Goal: Task Accomplishment & Management: Use online tool/utility

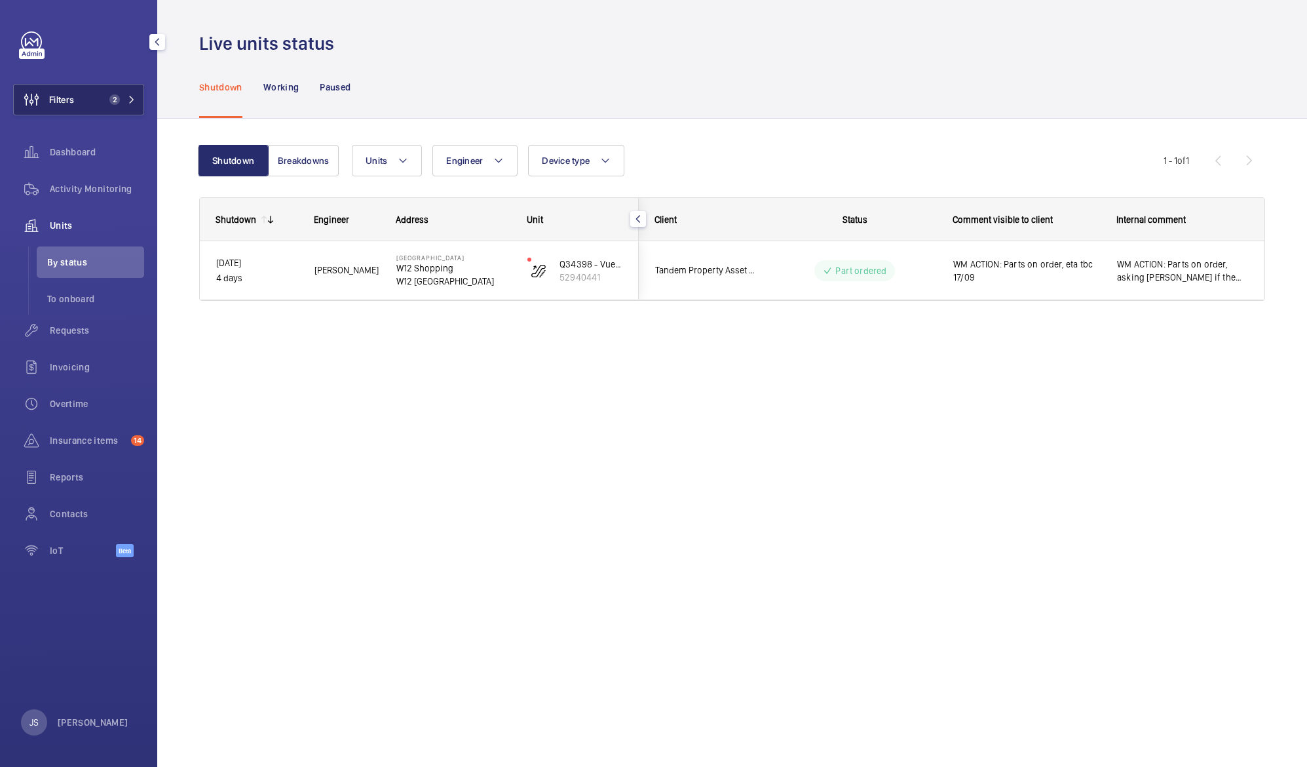
drag, startPoint x: 0, startPoint y: 0, endPoint x: 59, endPoint y: 94, distance: 111.3
click at [59, 94] on span "Filters" at bounding box center [61, 99] width 25 height 13
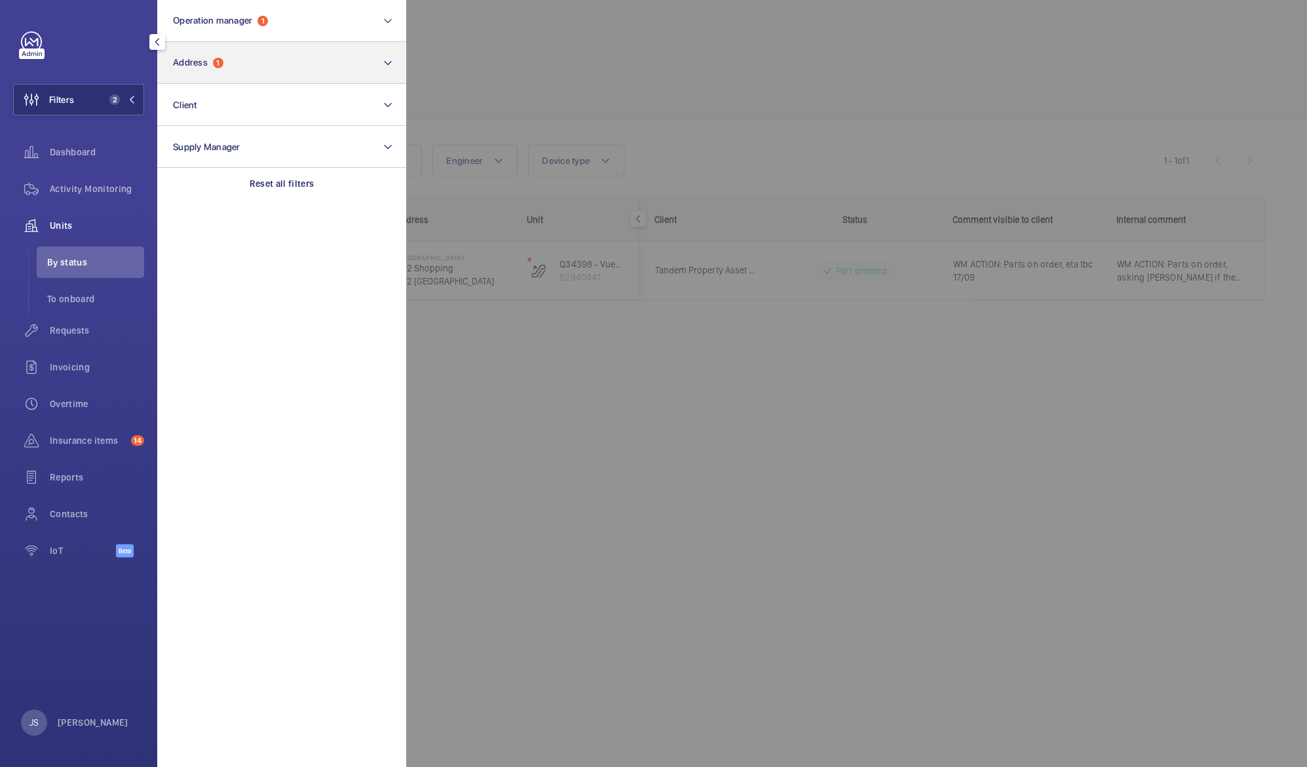
drag, startPoint x: 59, startPoint y: 94, endPoint x: 217, endPoint y: 58, distance: 162.0
click at [144, 84] on wm-front-sidebar-menu-filter "Filters 2 Operation manager 1 Address 1 Client Supply Manager Reset all filters" at bounding box center [78, 99] width 131 height 31
click at [217, 64] on span "1" at bounding box center [218, 63] width 10 height 10
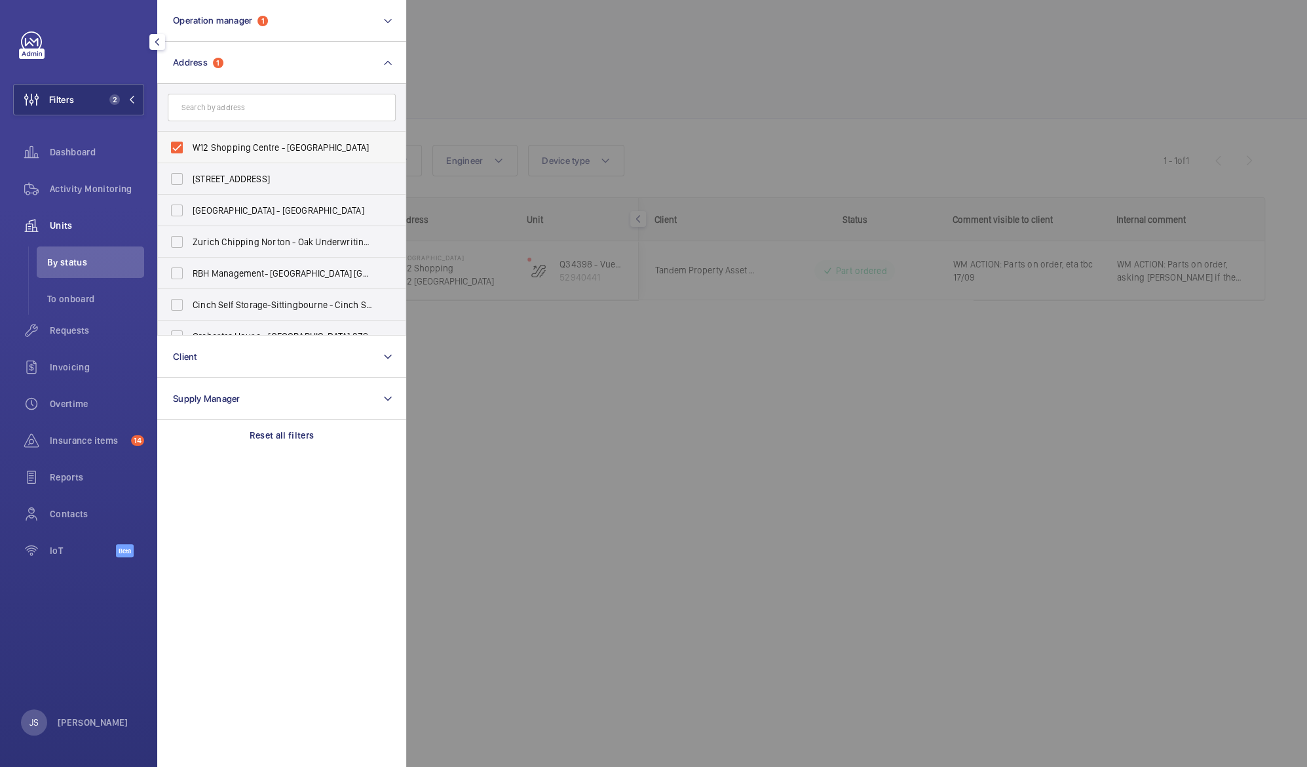
click at [215, 147] on span "W12 Shopping Centre - [GEOGRAPHIC_DATA]" at bounding box center [283, 147] width 180 height 13
click at [190, 147] on input "W12 Shopping Centre - [GEOGRAPHIC_DATA]" at bounding box center [177, 147] width 26 height 26
checkbox input "false"
click at [530, 58] on div at bounding box center [1059, 383] width 1307 height 767
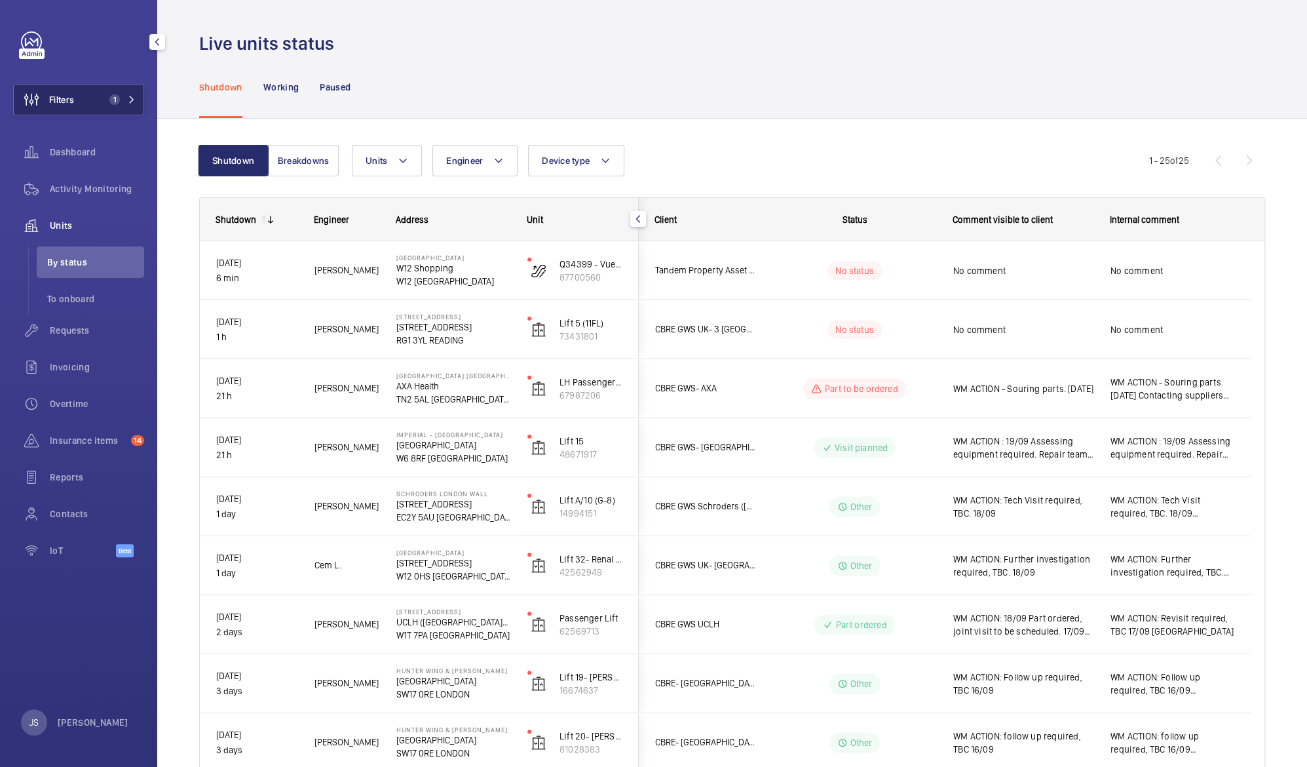
click at [90, 99] on button "Filters 1" at bounding box center [78, 99] width 131 height 31
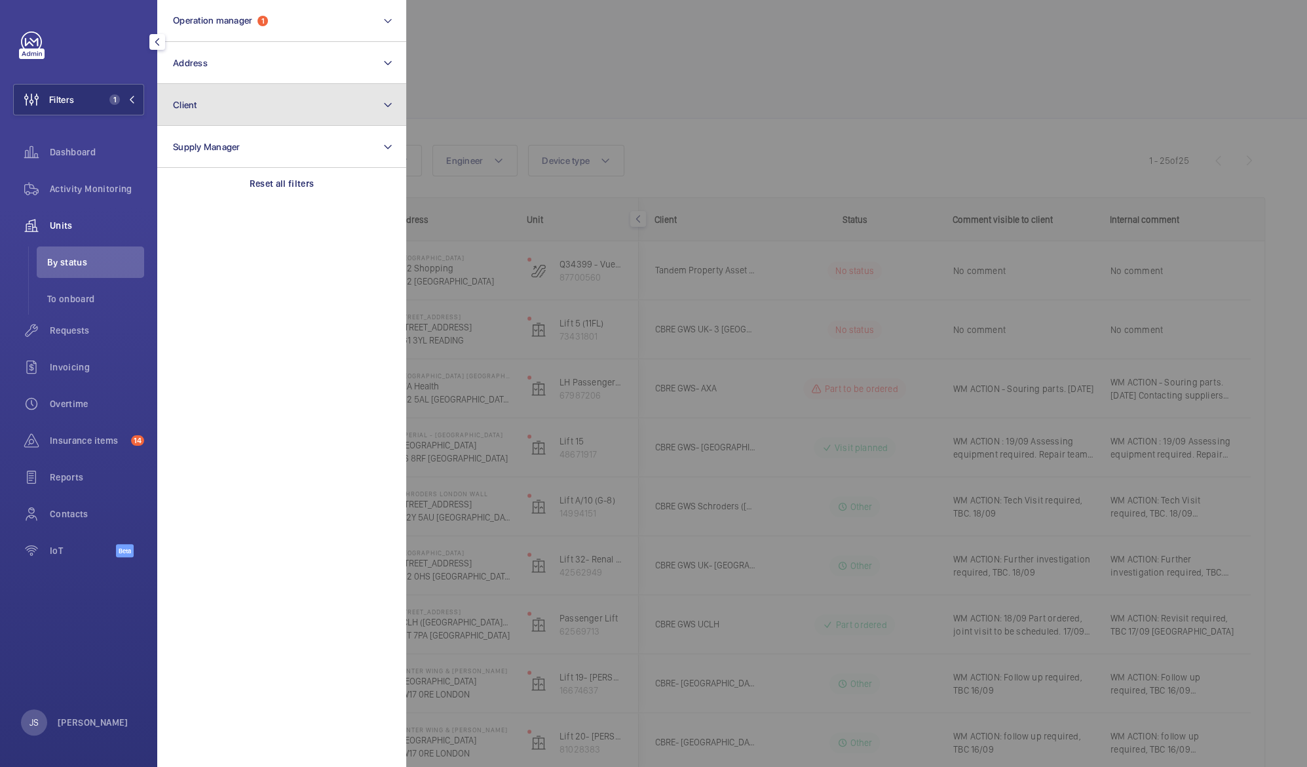
click at [186, 98] on button "Client" at bounding box center [281, 105] width 249 height 42
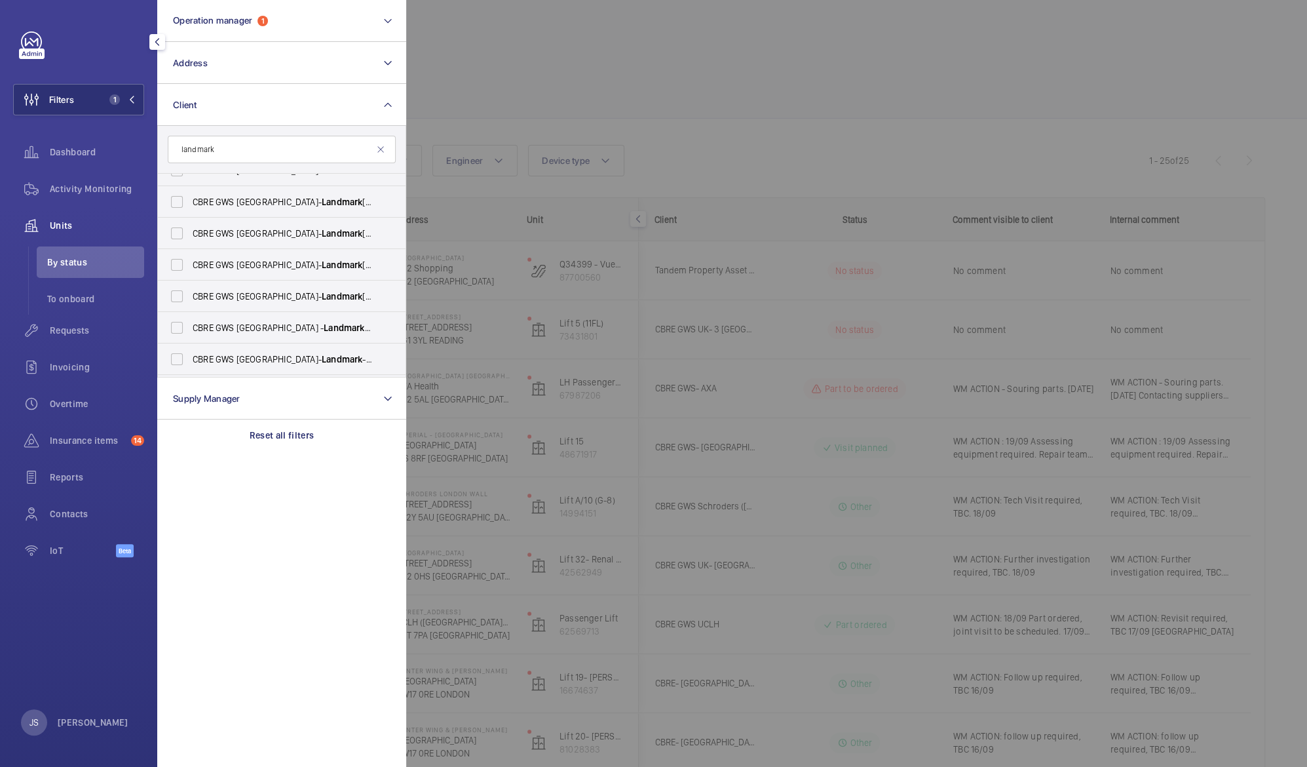
scroll to position [79, 0]
type input "landmark"
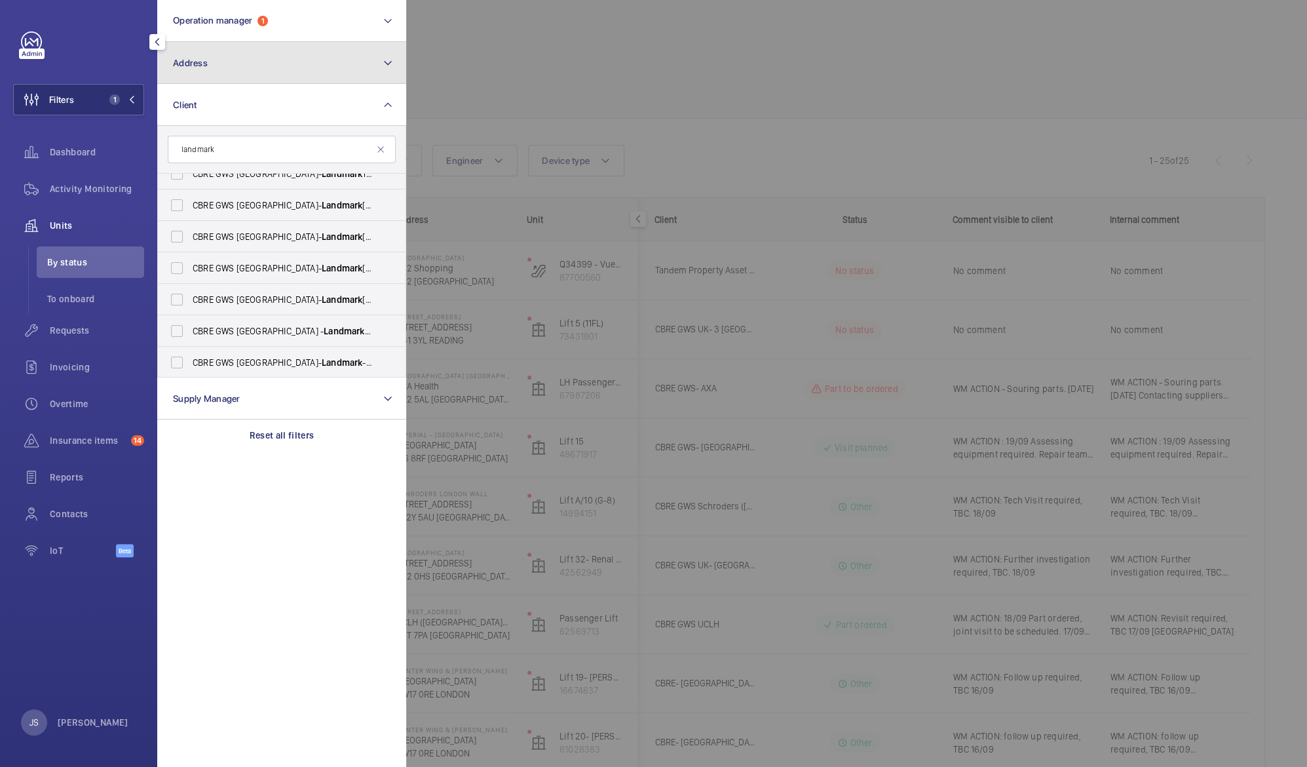
click at [233, 69] on button "Address" at bounding box center [281, 63] width 249 height 42
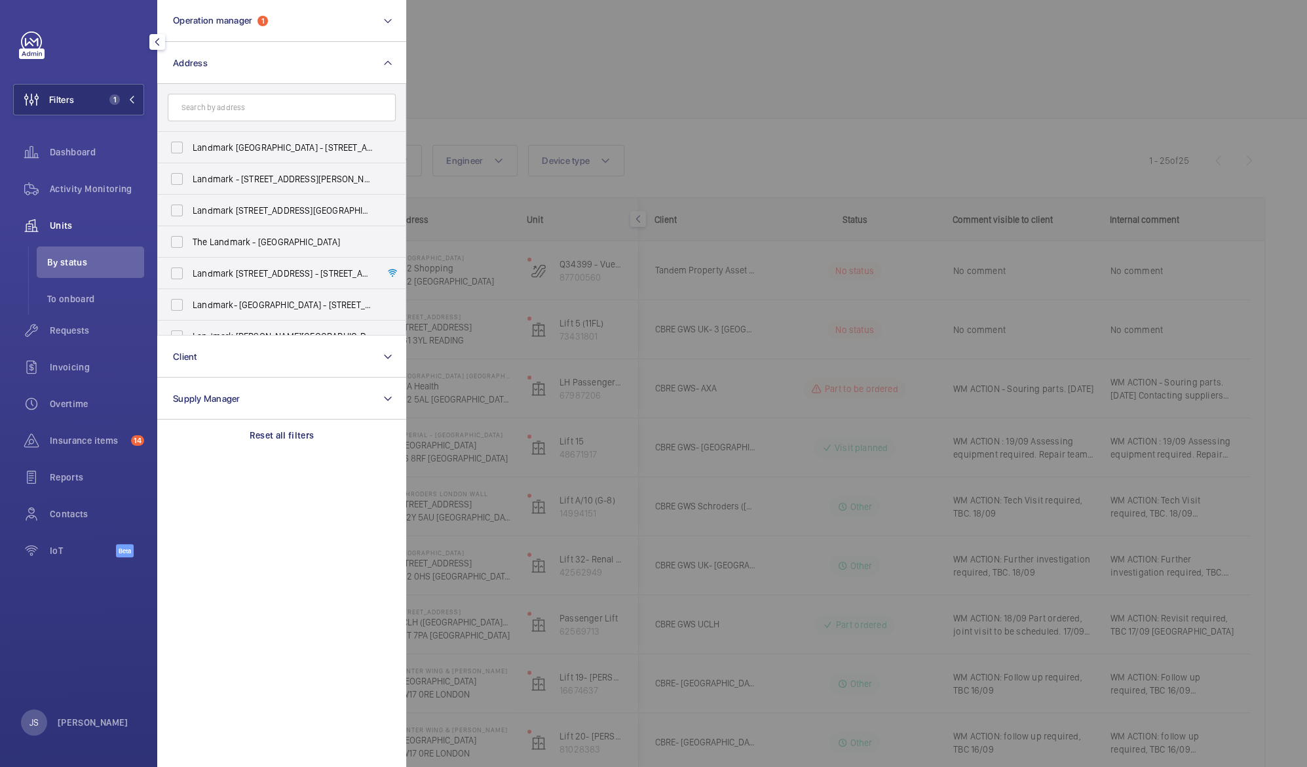
click at [461, 77] on div at bounding box center [1059, 383] width 1307 height 767
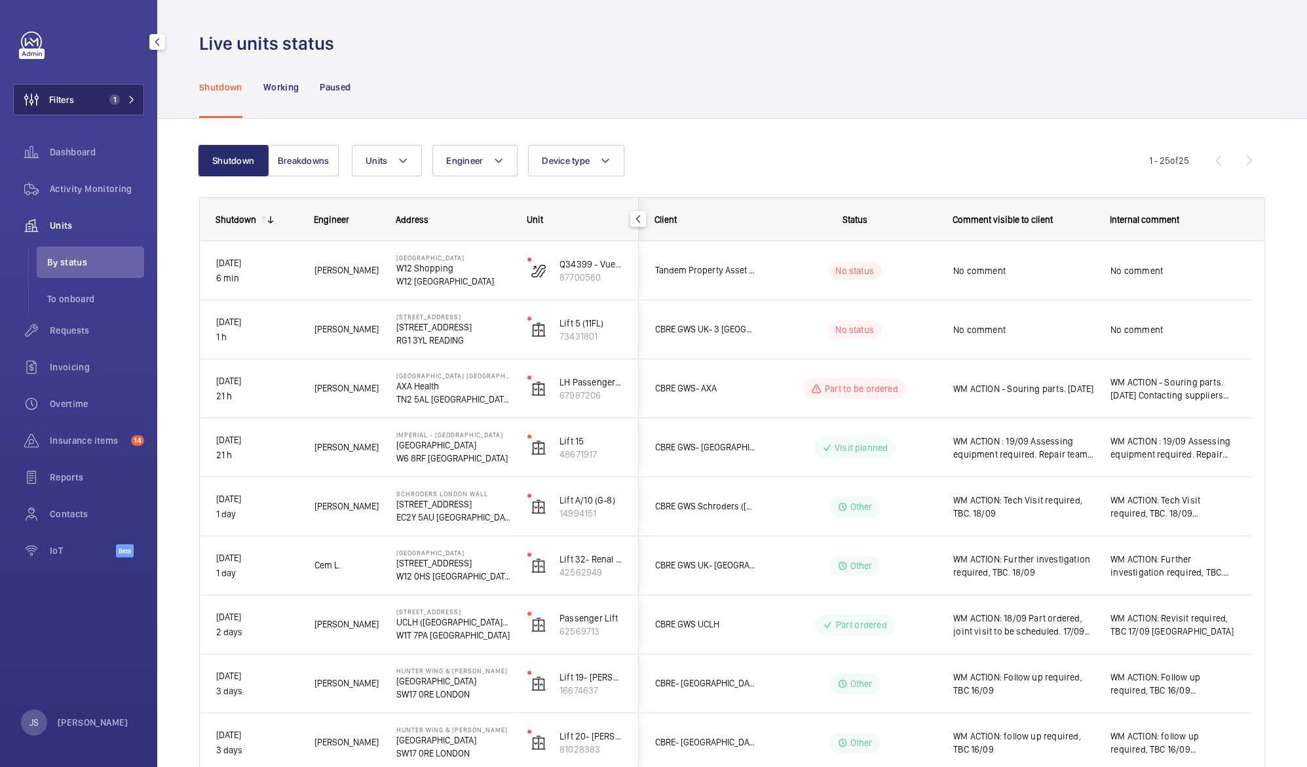
click at [63, 100] on span "Filters" at bounding box center [61, 99] width 25 height 13
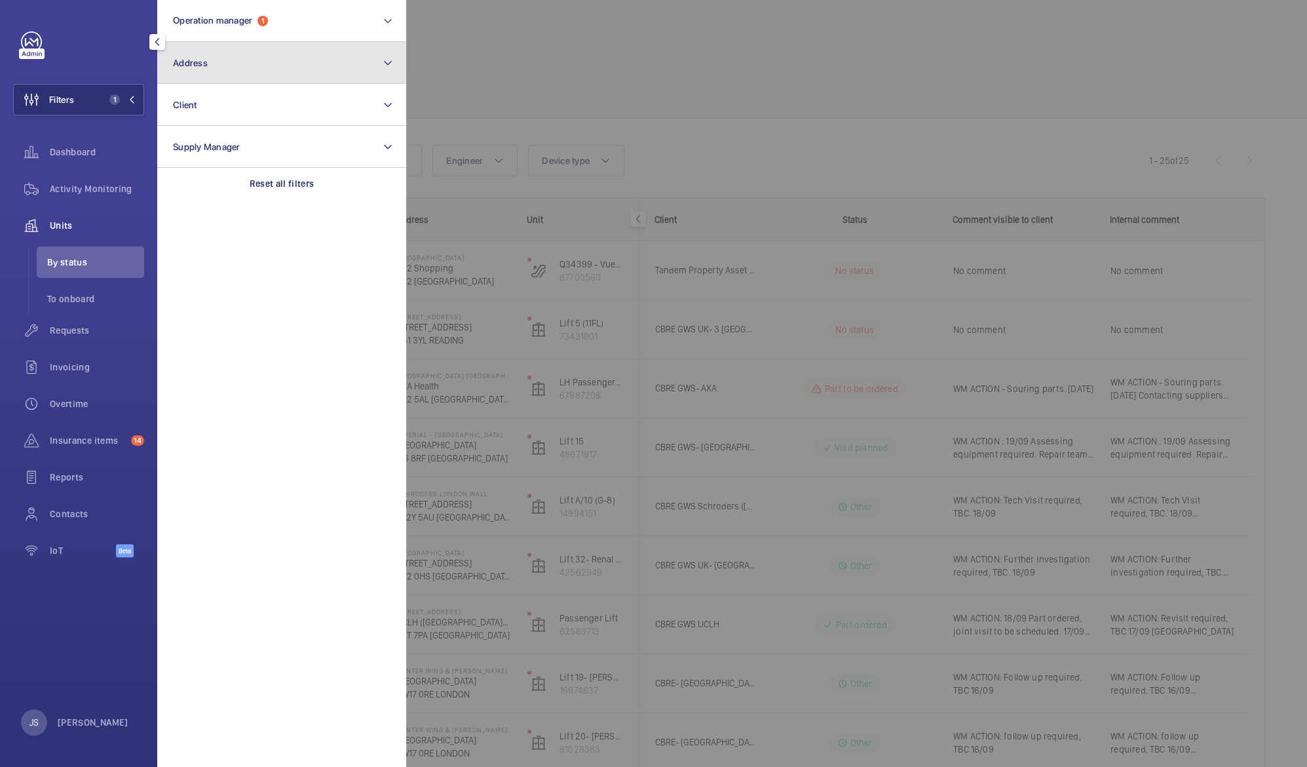
click at [192, 68] on button "Address" at bounding box center [281, 63] width 249 height 42
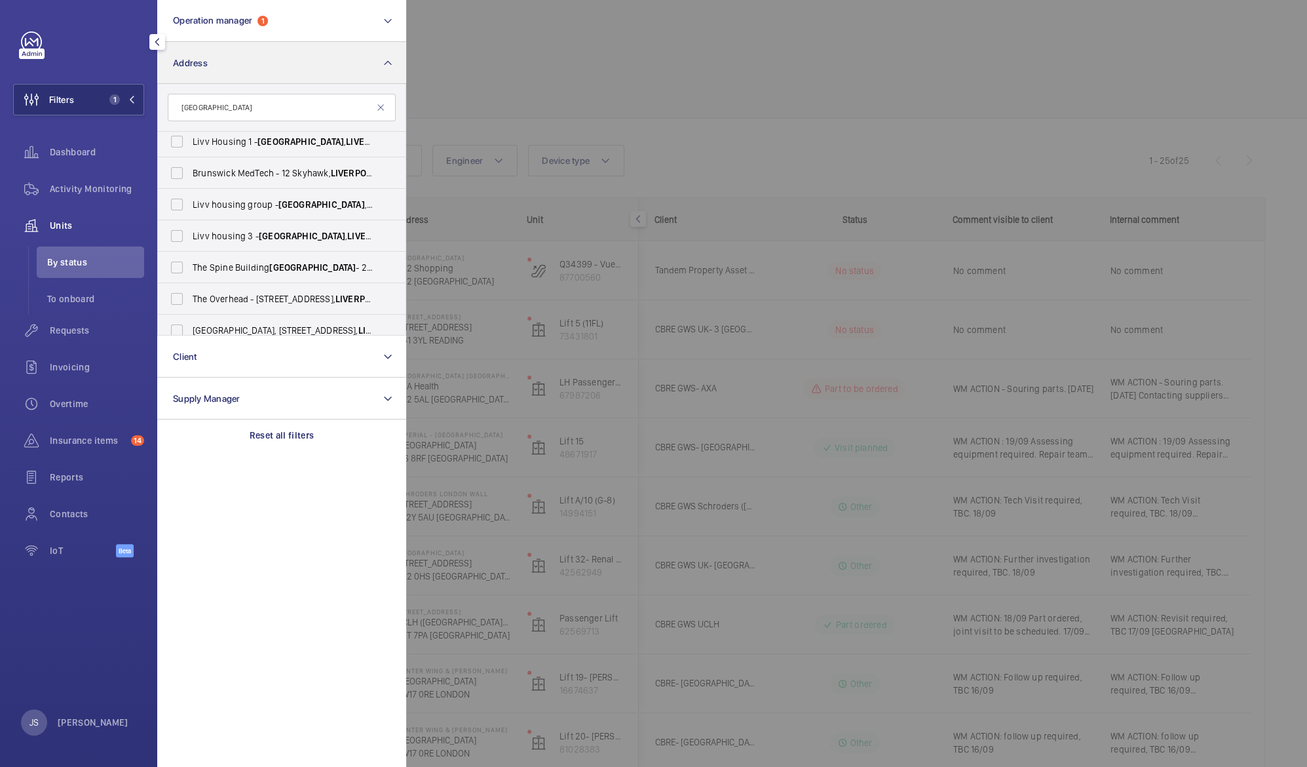
scroll to position [0, 0]
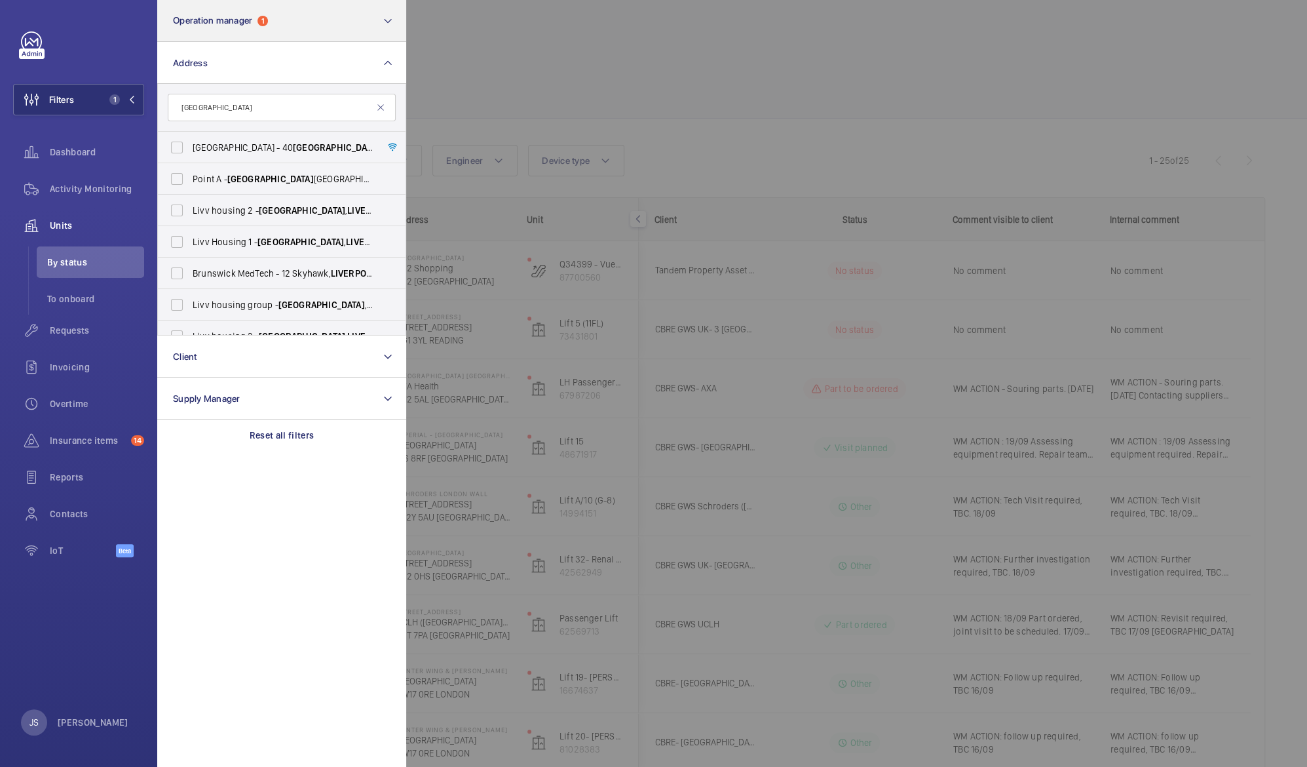
type input "[GEOGRAPHIC_DATA]"
click at [381, 106] on mat-icon at bounding box center [380, 107] width 10 height 10
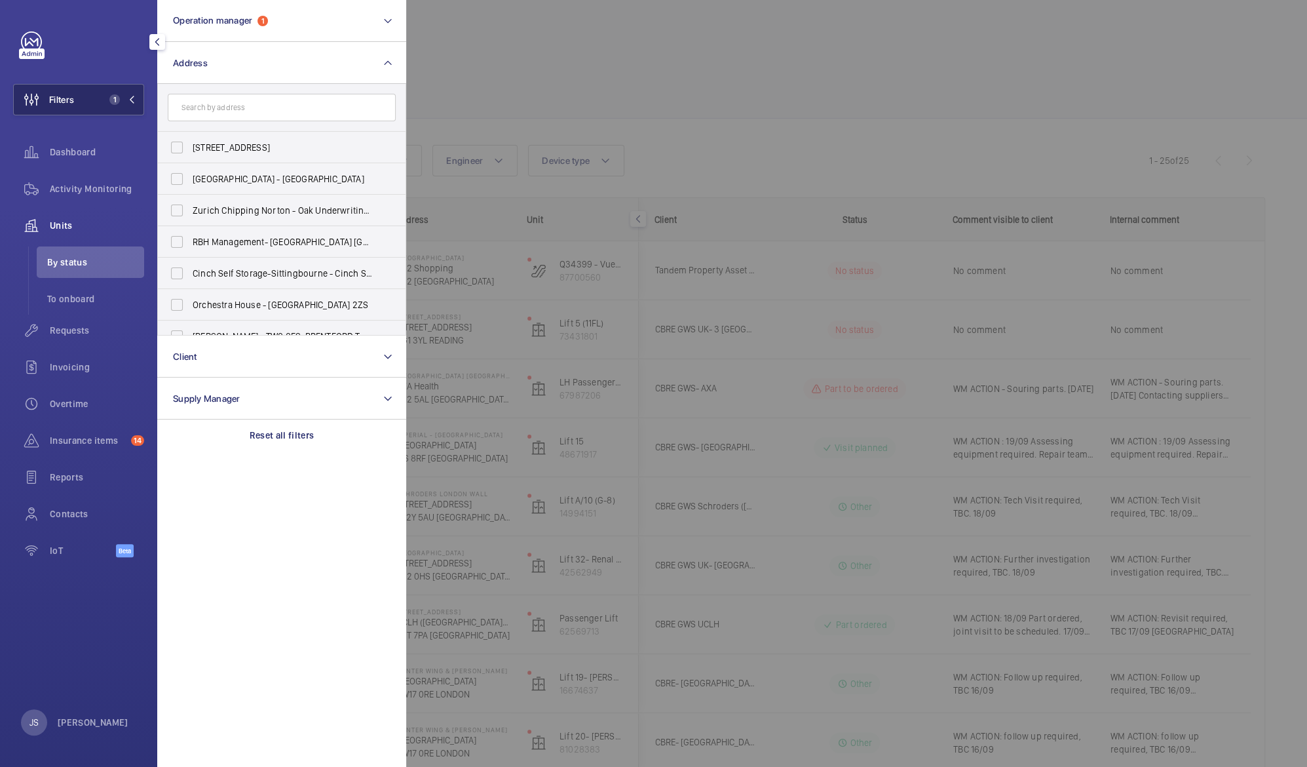
click at [71, 100] on span "Filters" at bounding box center [61, 99] width 25 height 13
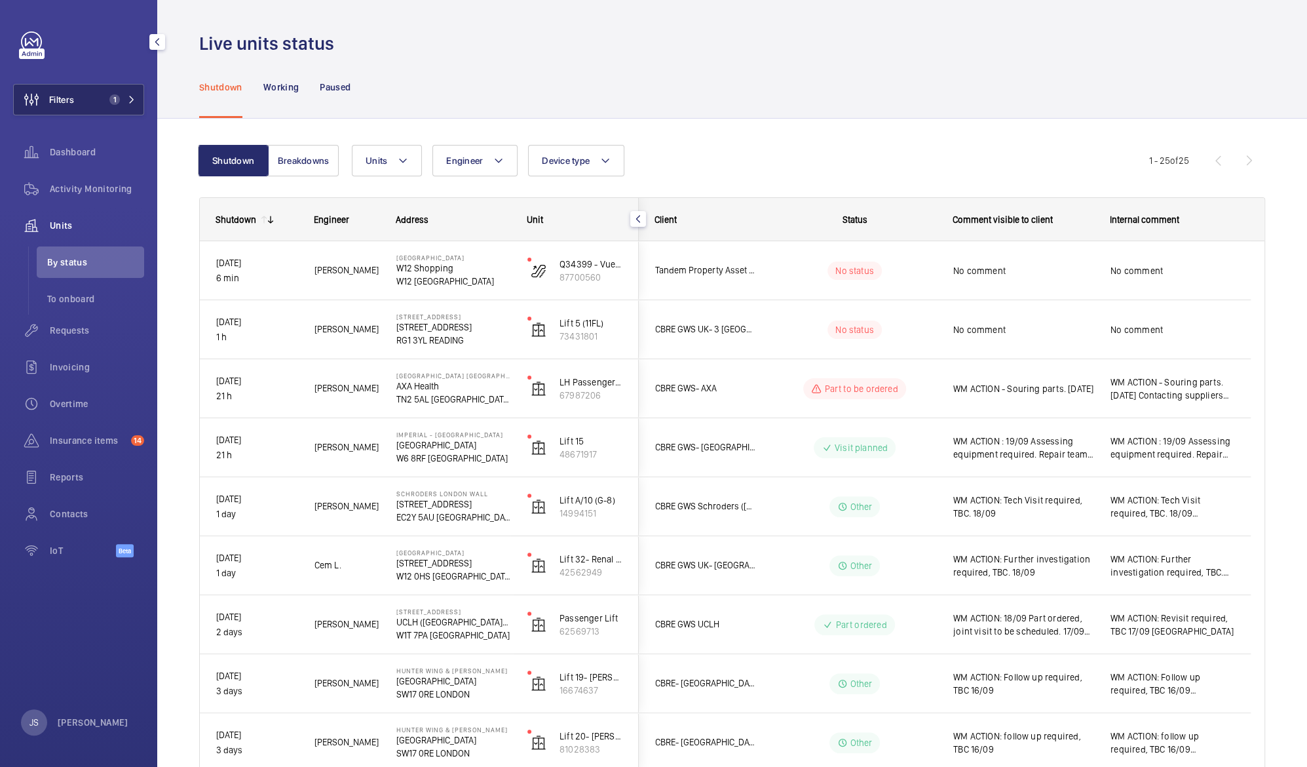
click at [73, 96] on span "Filters" at bounding box center [61, 99] width 25 height 13
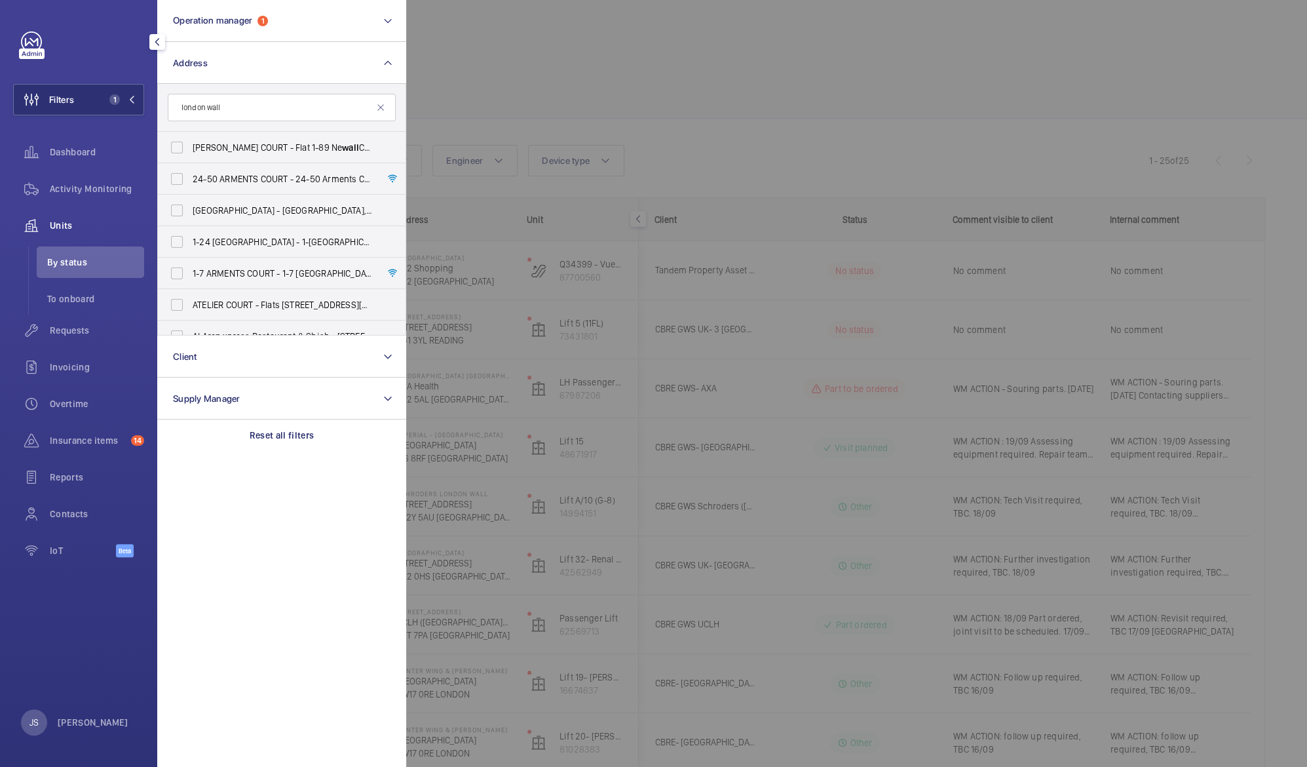
type input "london wall"
click at [216, 215] on span "Schroders [GEOGRAPHIC_DATA] - [STREET_ADDRESS]" at bounding box center [283, 210] width 180 height 13
click at [190, 215] on input "Schroders [GEOGRAPHIC_DATA] - [STREET_ADDRESS]" at bounding box center [177, 210] width 26 height 26
checkbox input "true"
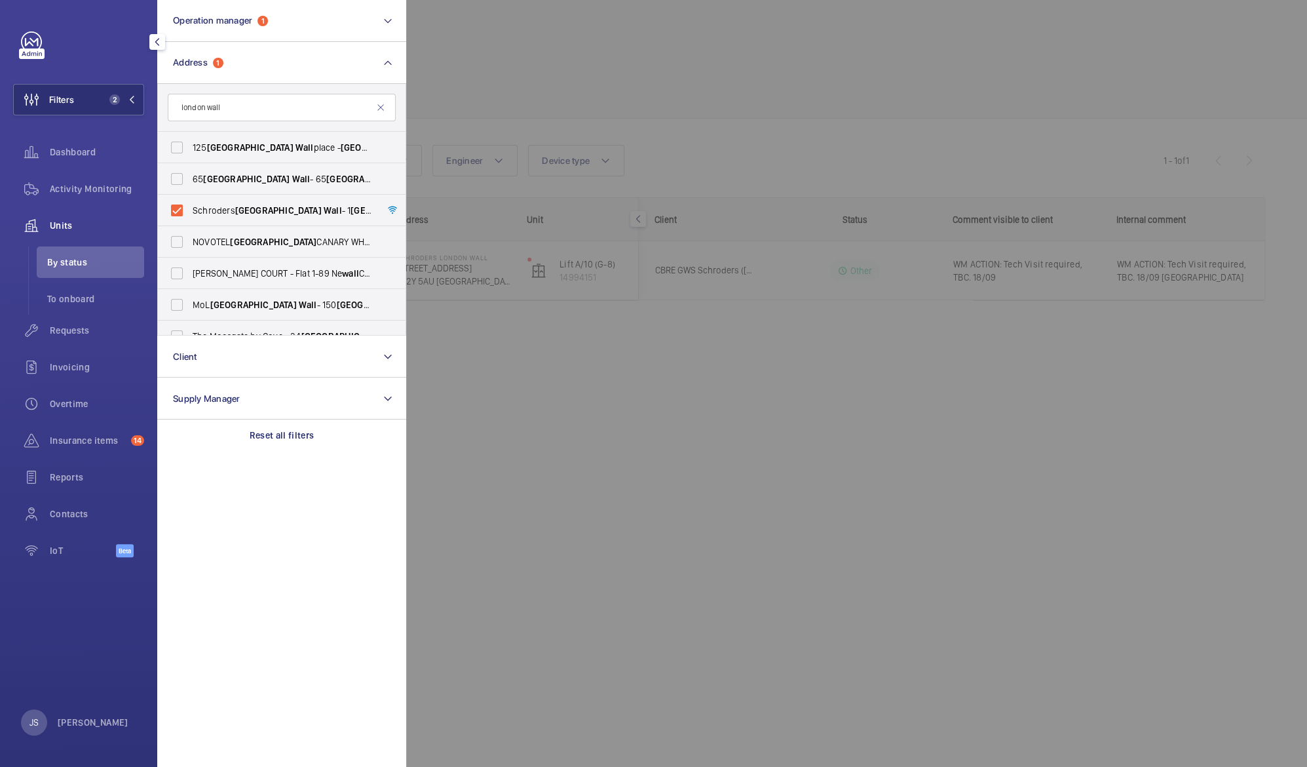
click at [488, 80] on div at bounding box center [1059, 383] width 1307 height 767
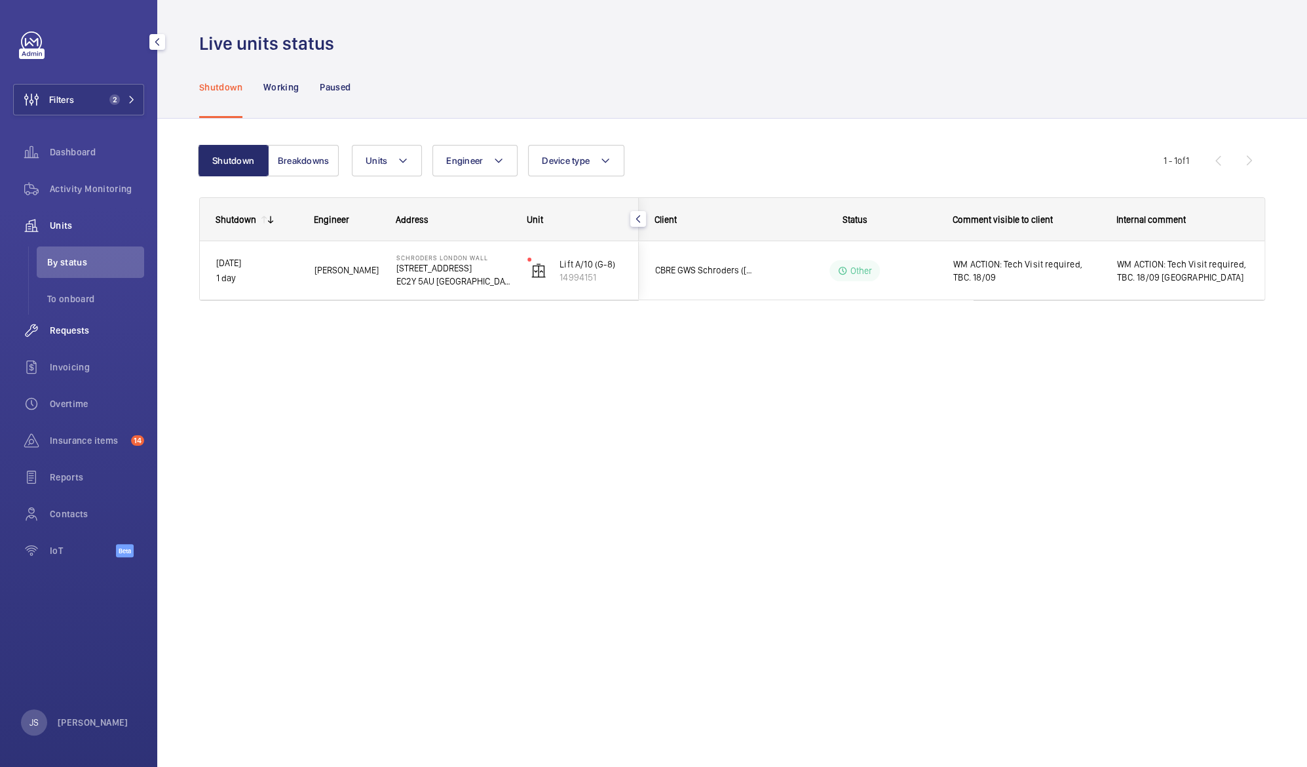
click at [73, 339] on div "Requests" at bounding box center [78, 329] width 131 height 31
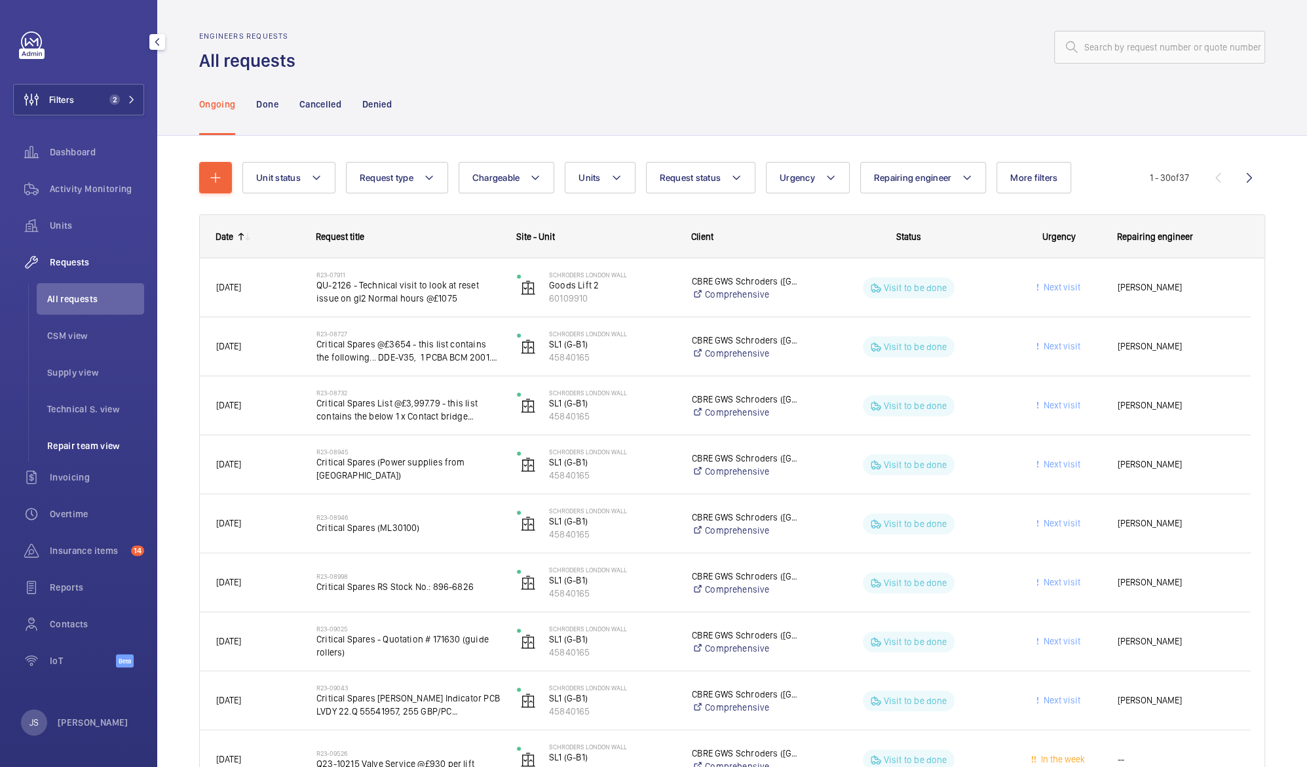
click at [59, 440] on span "Repair team view" at bounding box center [95, 445] width 97 height 13
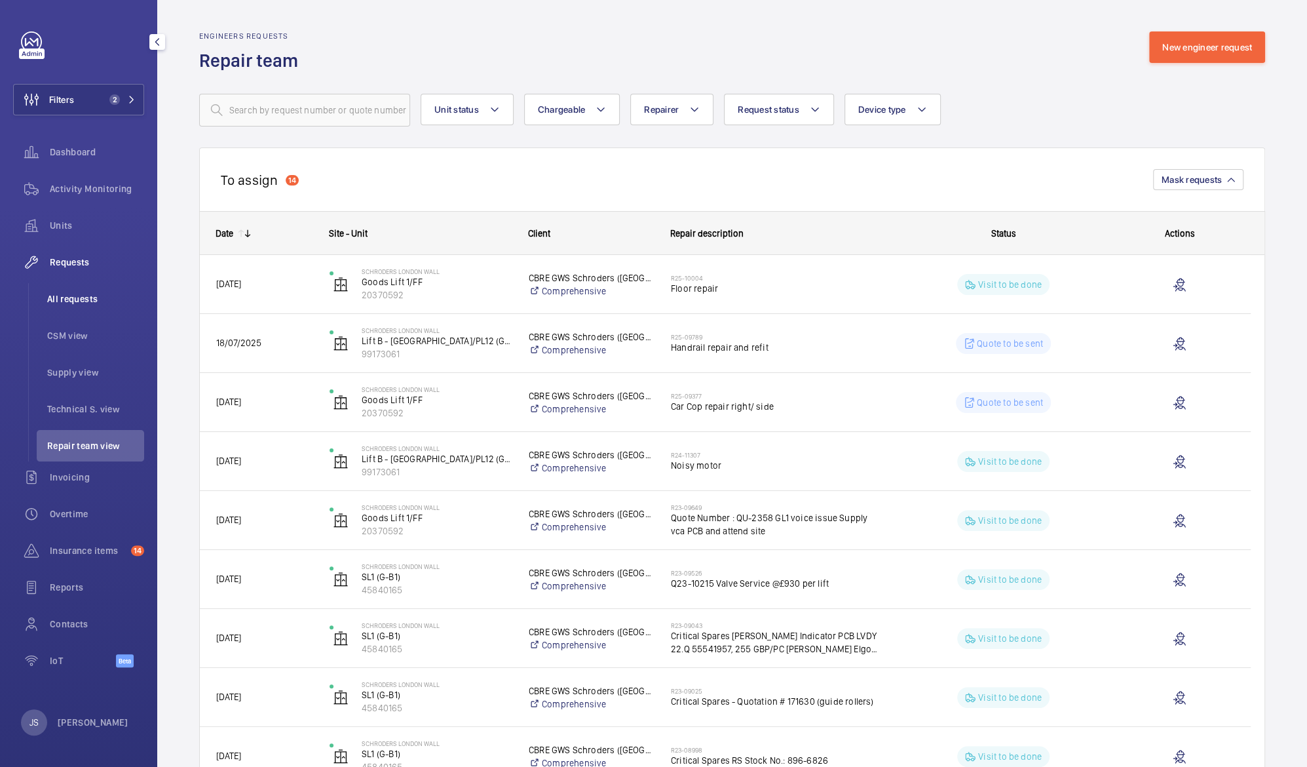
click at [71, 305] on span "All requests" at bounding box center [95, 298] width 97 height 13
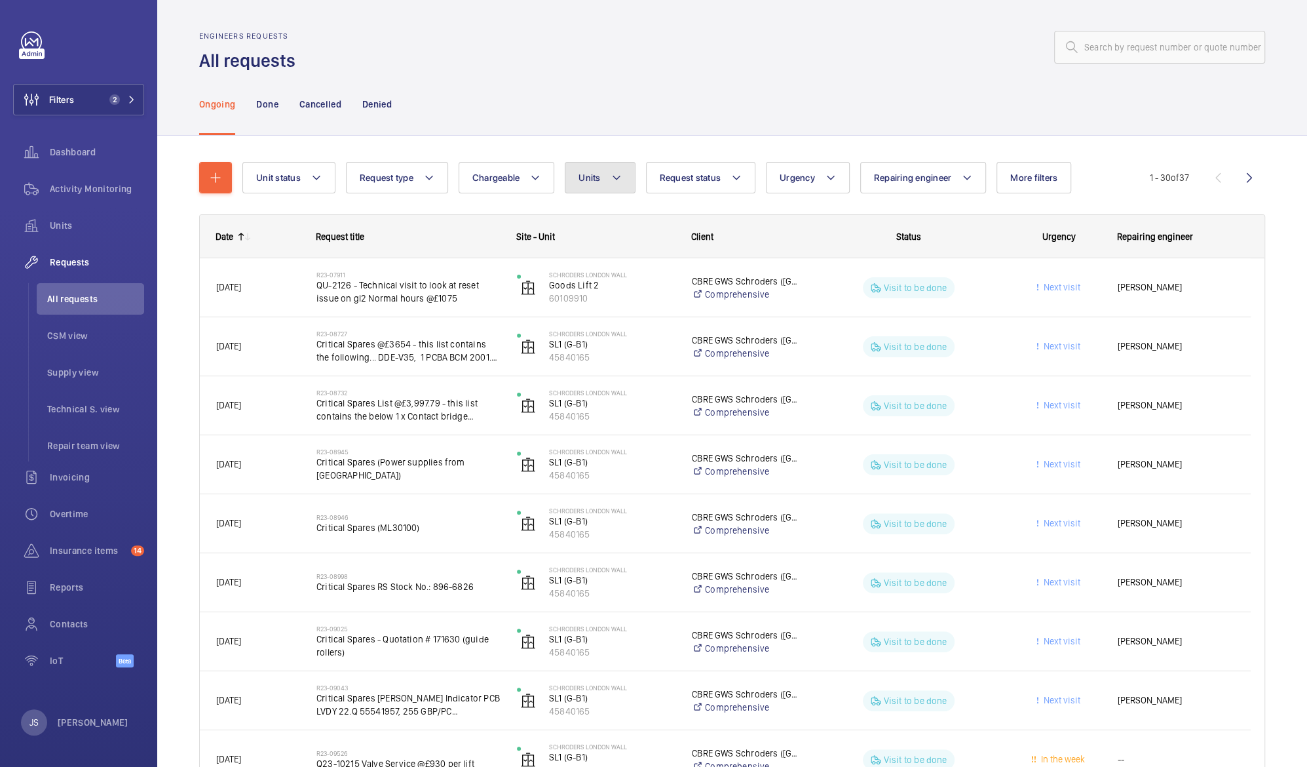
click at [615, 180] on mat-icon at bounding box center [616, 178] width 10 height 16
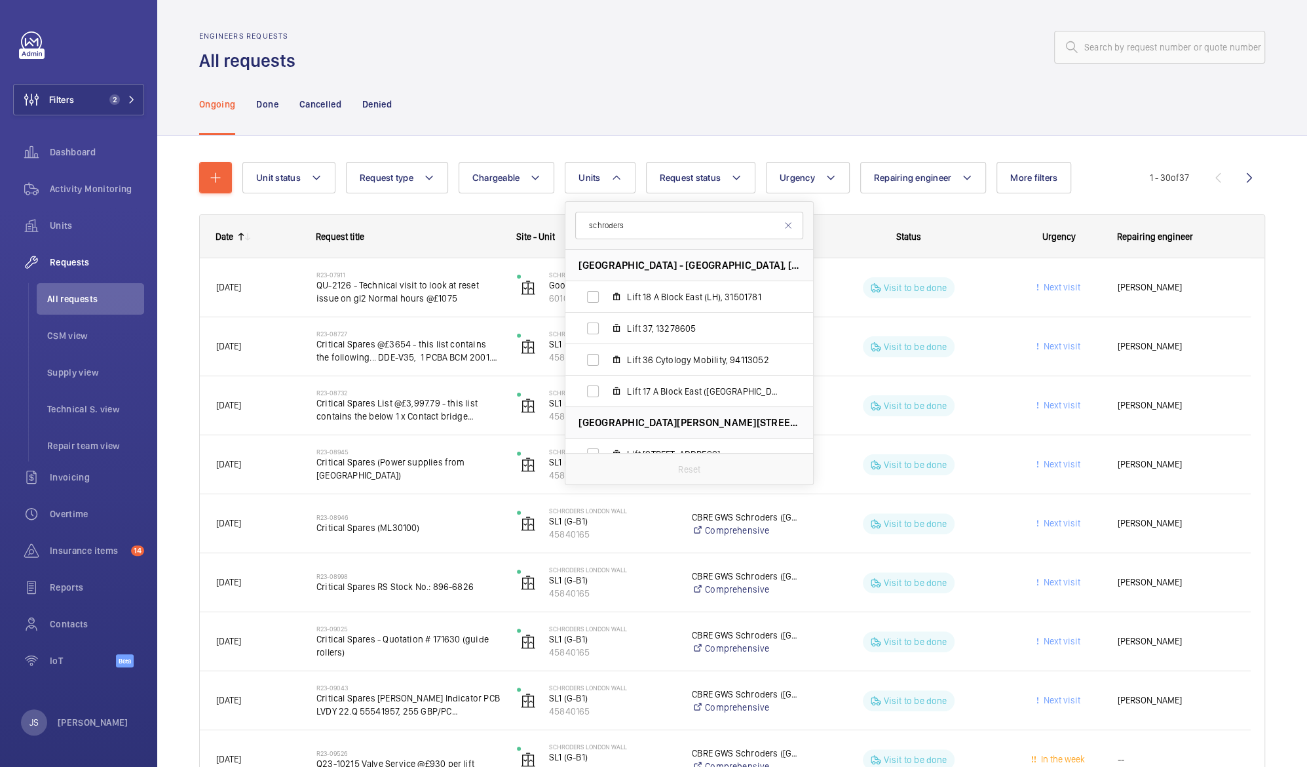
type input "schroders"
click at [483, 84] on div "Ongoing Done Cancelled Denied" at bounding box center [732, 104] width 1066 height 62
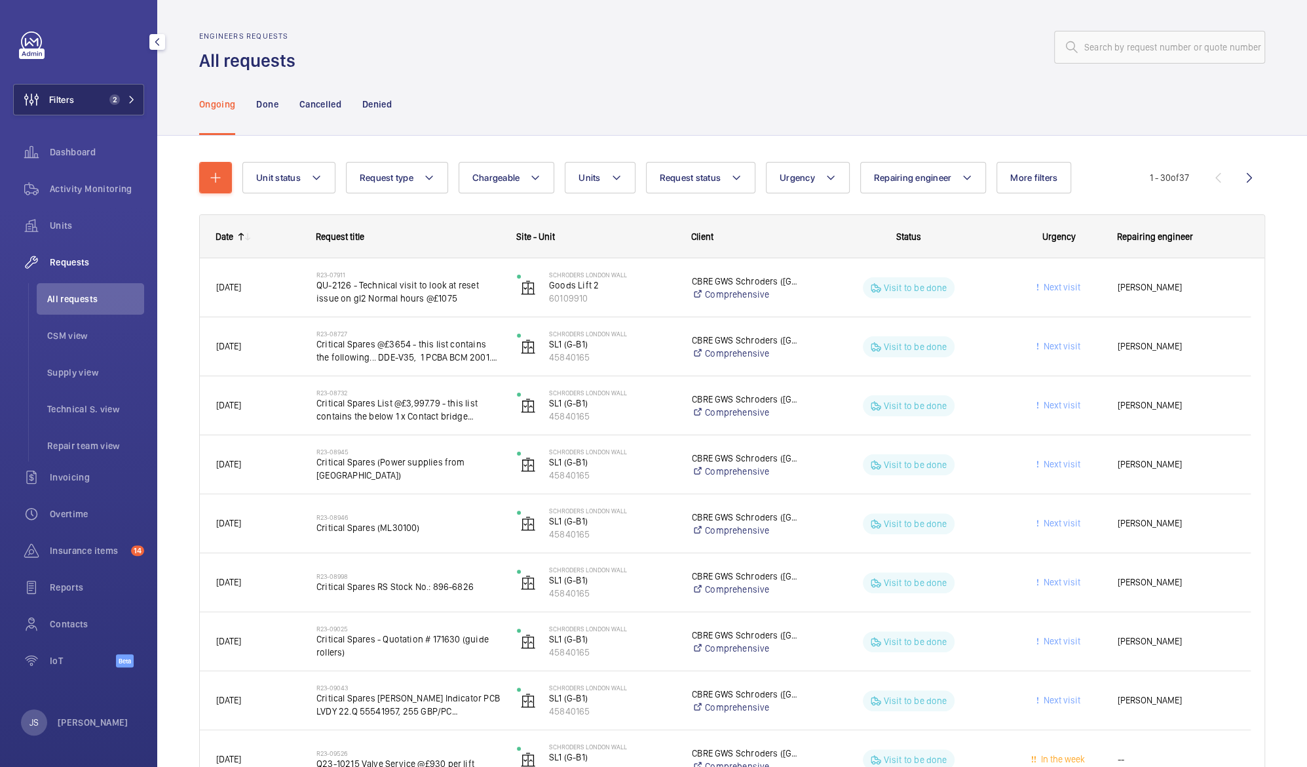
click at [119, 98] on span "2" at bounding box center [114, 99] width 10 height 10
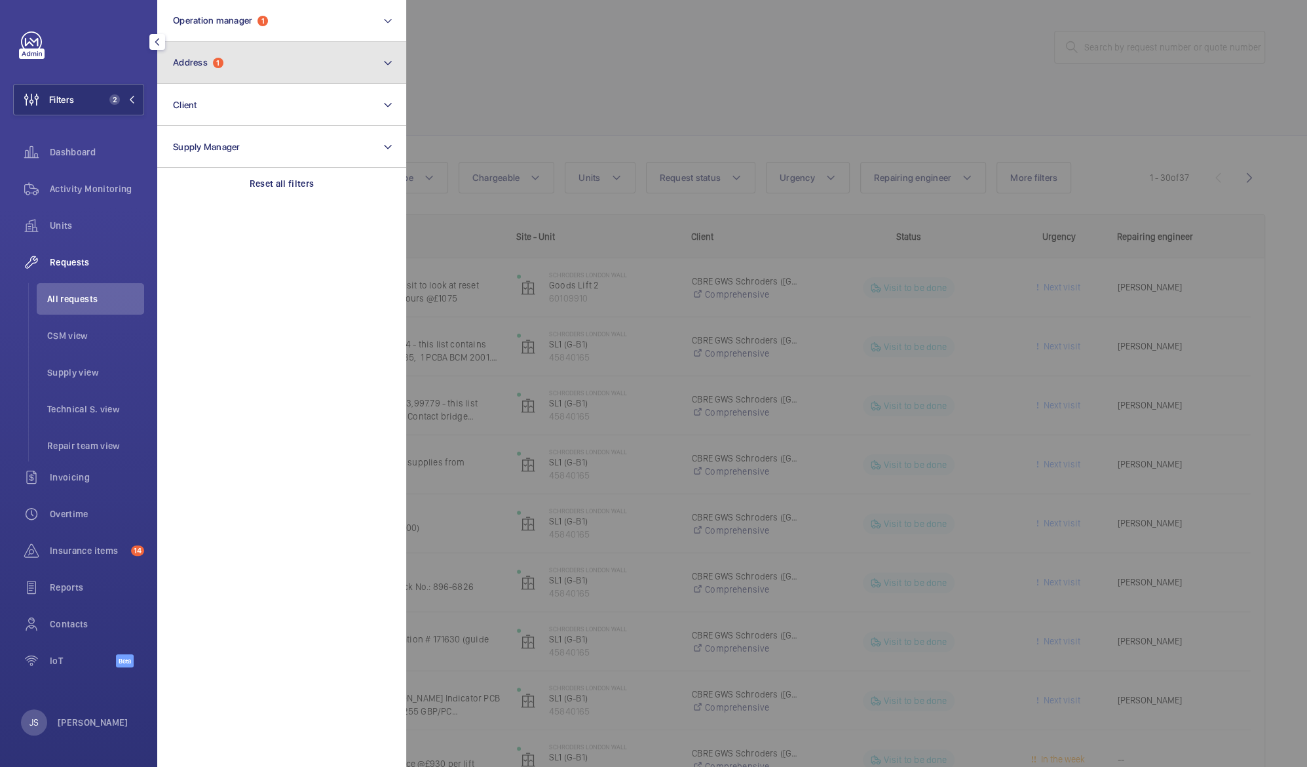
click at [212, 65] on span "Address 1" at bounding box center [198, 62] width 50 height 11
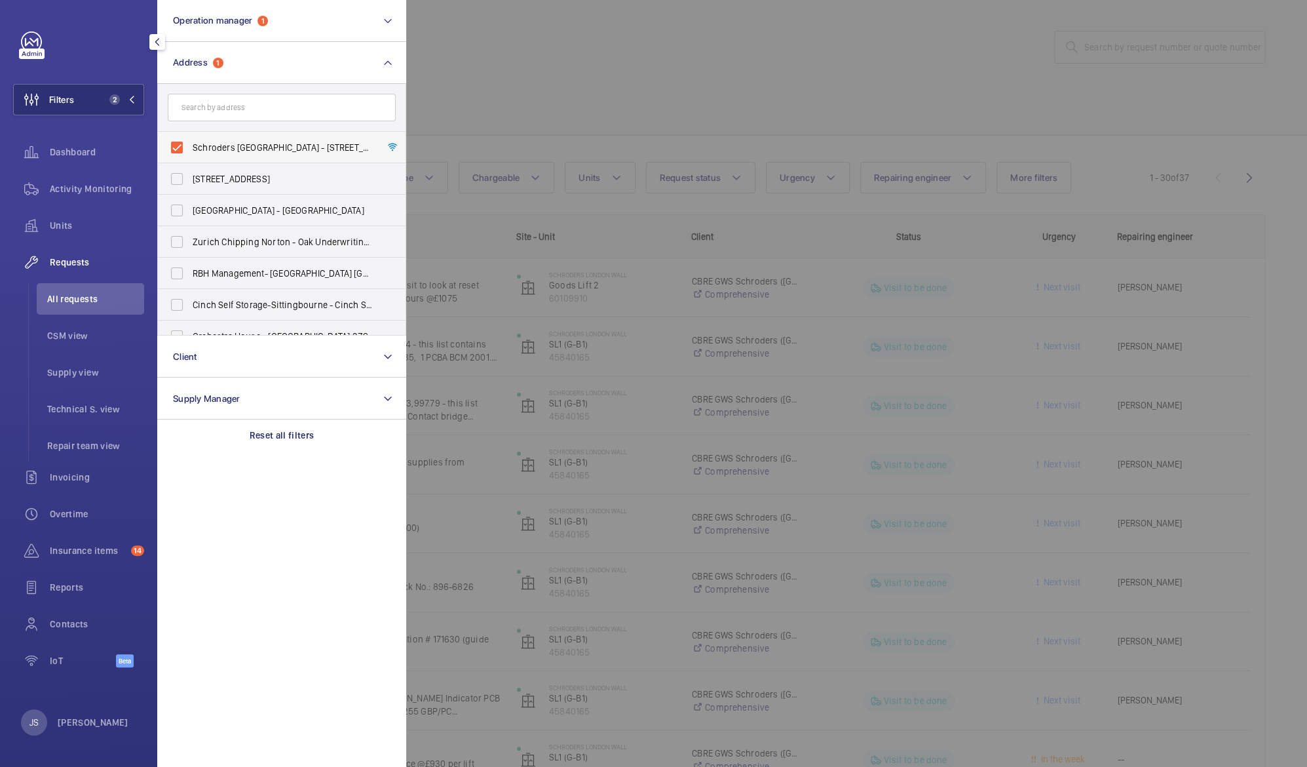
click at [204, 143] on span "Schroders [GEOGRAPHIC_DATA] - [STREET_ADDRESS]" at bounding box center [283, 147] width 180 height 13
click at [190, 143] on input "Schroders [GEOGRAPHIC_DATA] - [STREET_ADDRESS]" at bounding box center [177, 147] width 26 height 26
checkbox input "false"
click at [441, 83] on div at bounding box center [1059, 383] width 1307 height 767
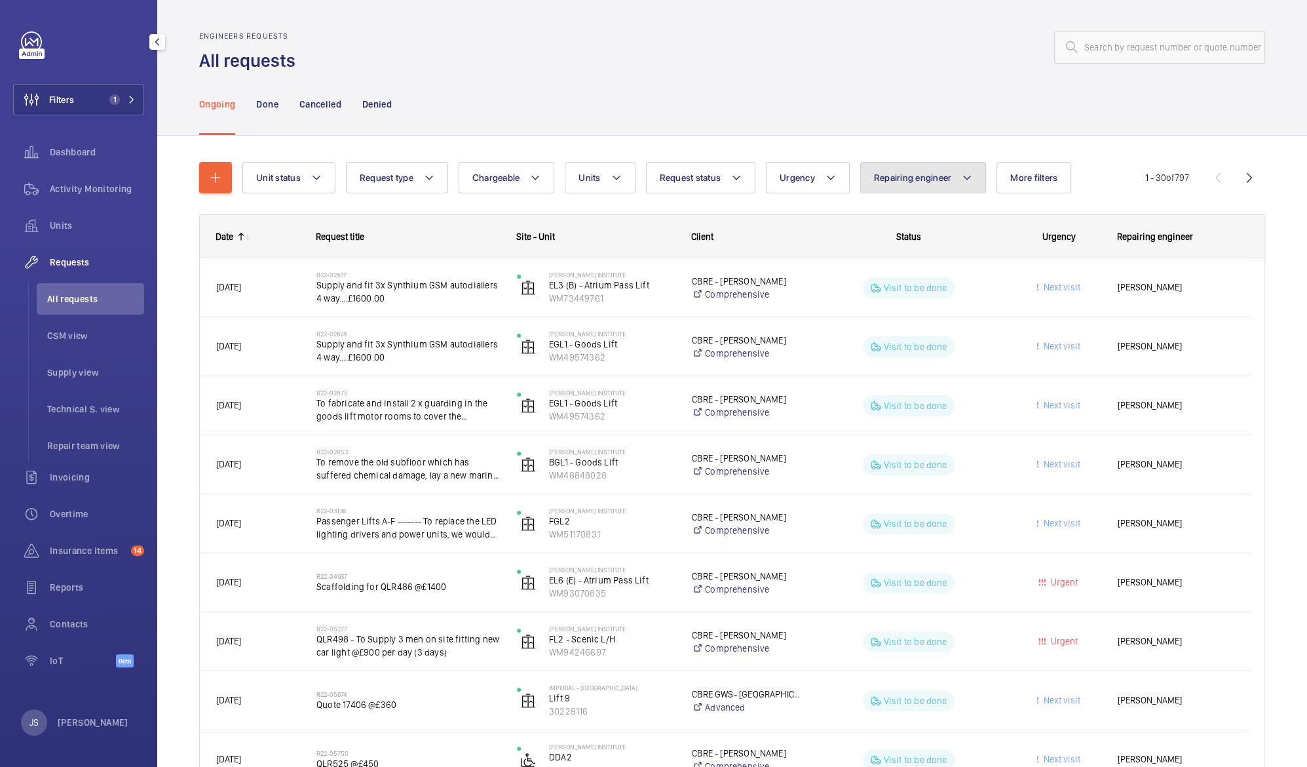
click at [963, 178] on mat-icon at bounding box center [967, 178] width 10 height 16
type input "mark"
click at [917, 261] on span "[PERSON_NAME]" at bounding box center [986, 265] width 180 height 13
click at [893, 261] on input "[PERSON_NAME]" at bounding box center [880, 265] width 26 height 26
checkbox input "true"
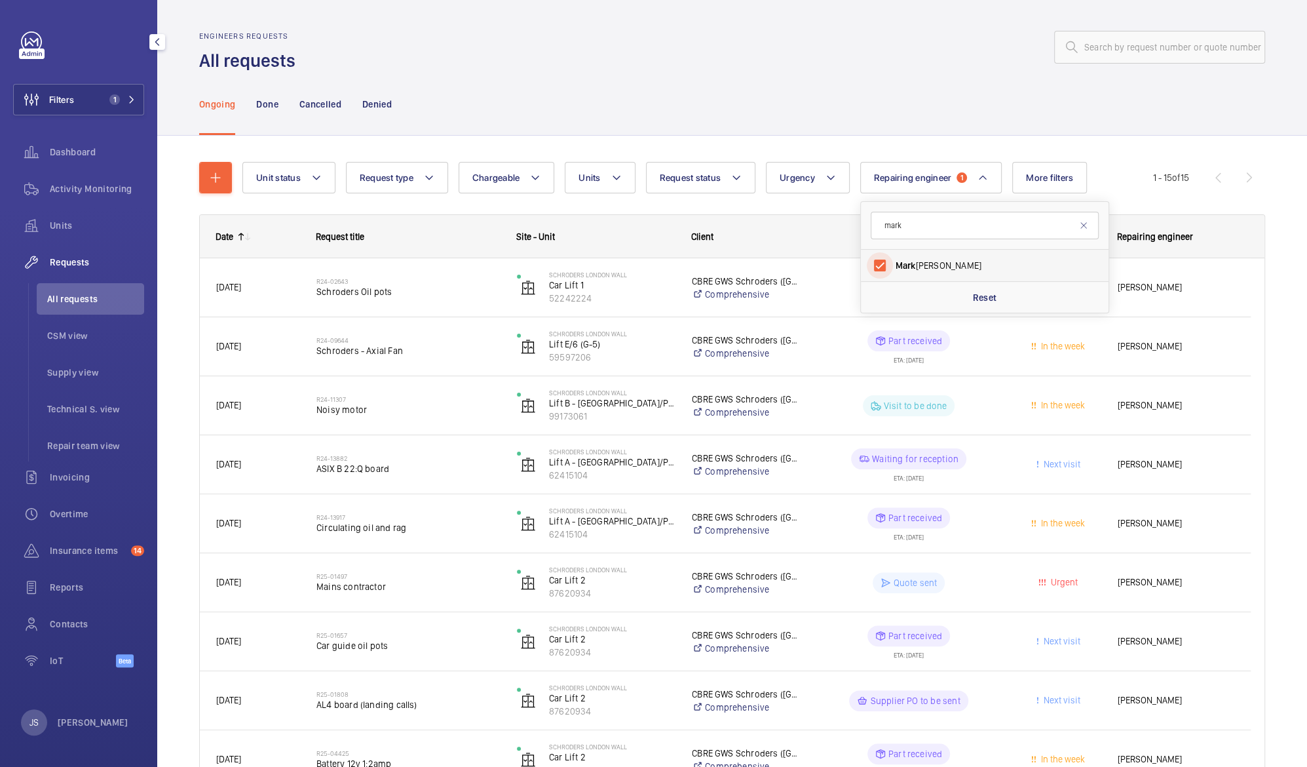
scroll to position [440, 0]
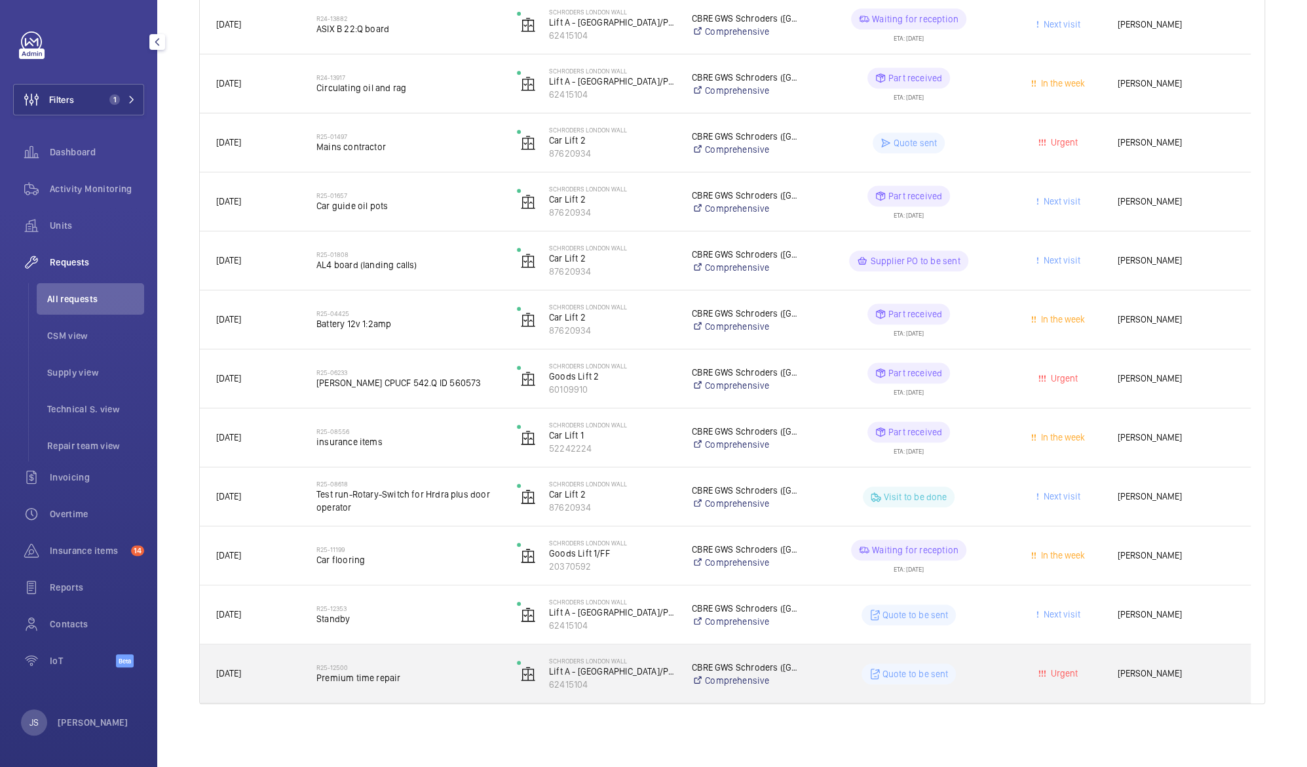
click at [899, 676] on p "Quote to be sent" at bounding box center [916, 673] width 66 height 13
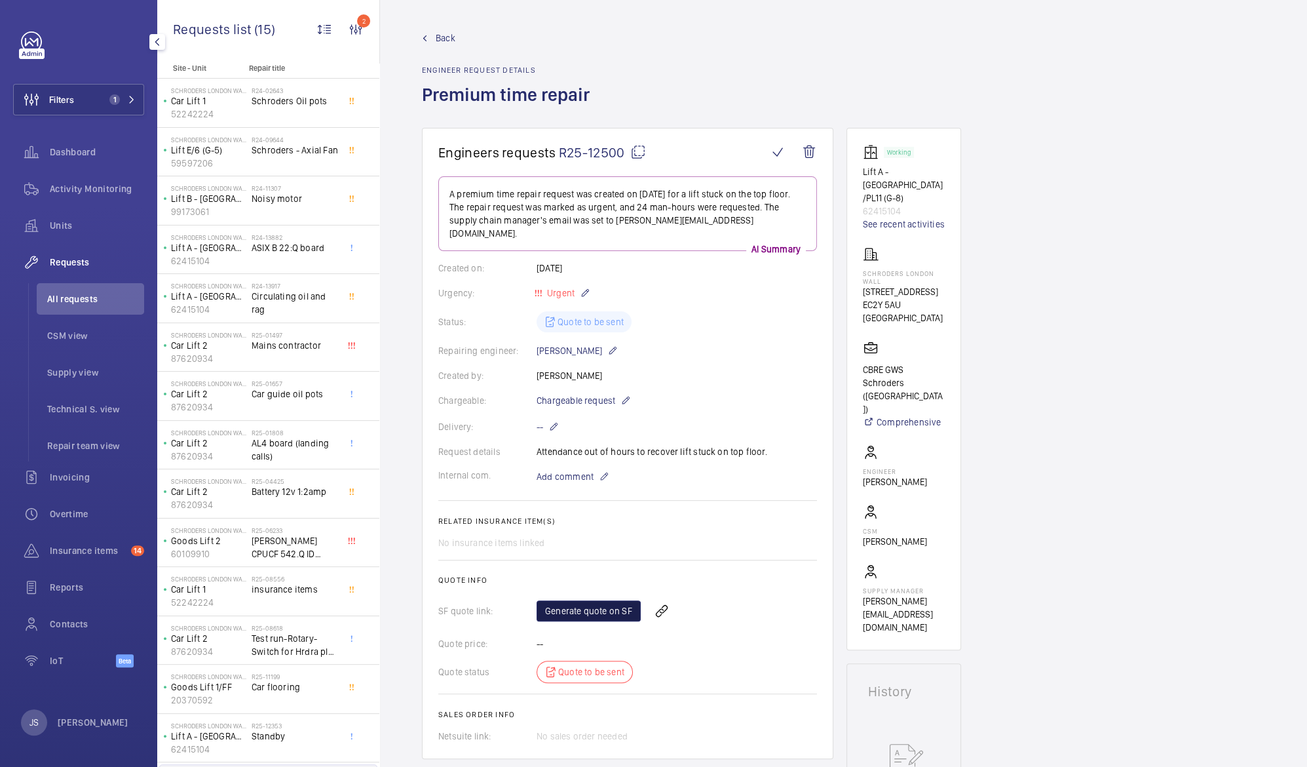
click at [575, 601] on link "Generate quote on SF" at bounding box center [589, 610] width 104 height 21
click at [570, 600] on div "Generate quote on SF Refresh page" at bounding box center [677, 610] width 280 height 31
click at [689, 603] on span "Refresh page" at bounding box center [682, 611] width 67 height 16
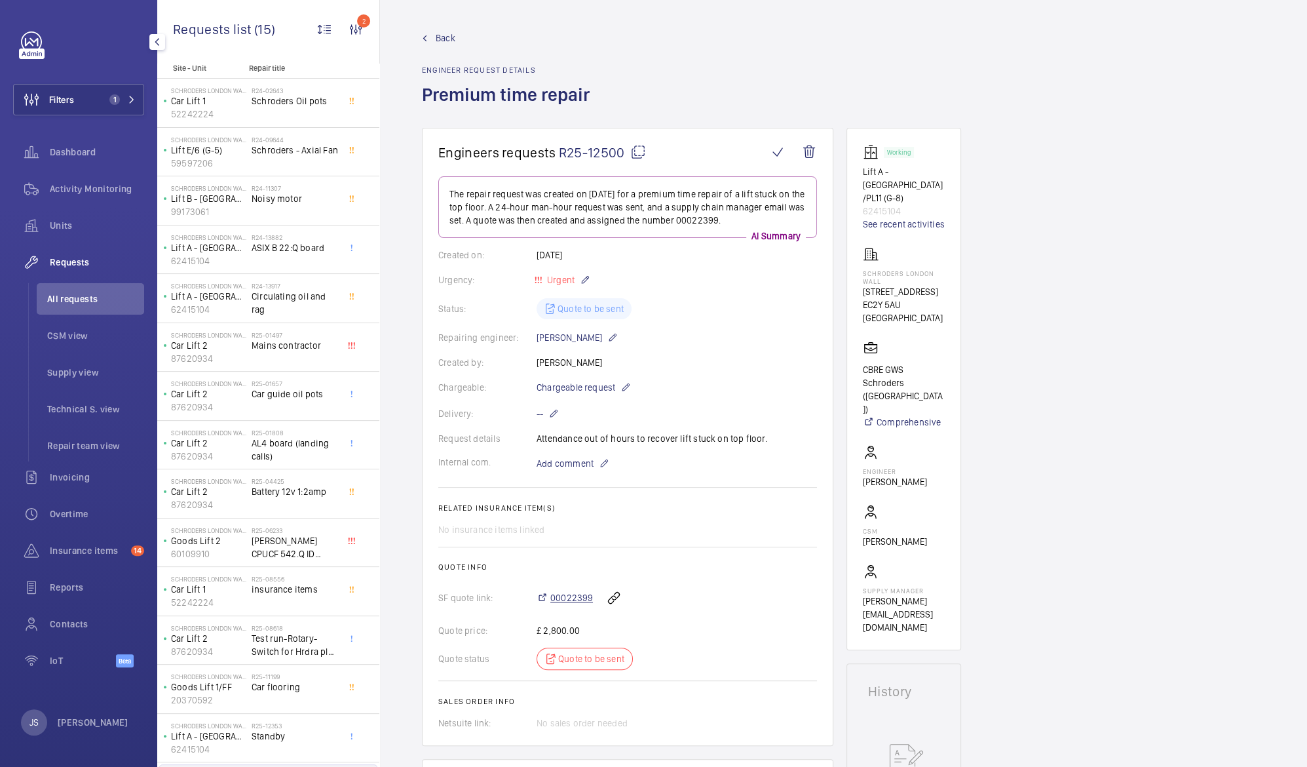
click at [569, 594] on span "00022399" at bounding box center [571, 597] width 43 height 13
